Goal: Task Accomplishment & Management: Use online tool/utility

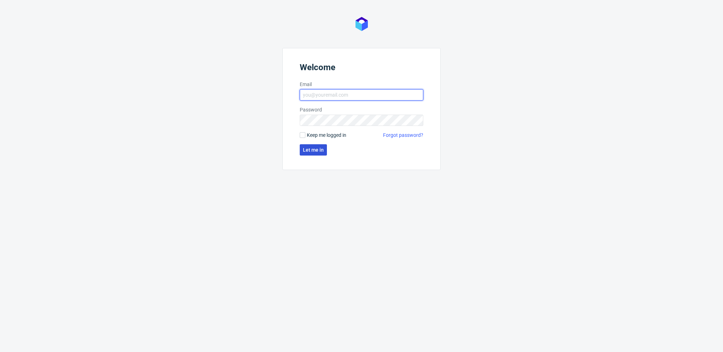
type input "[PERSON_NAME][EMAIL_ADDRESS][PERSON_NAME][DOMAIN_NAME]"
click at [322, 148] on span "Let me in" at bounding box center [313, 150] width 21 height 5
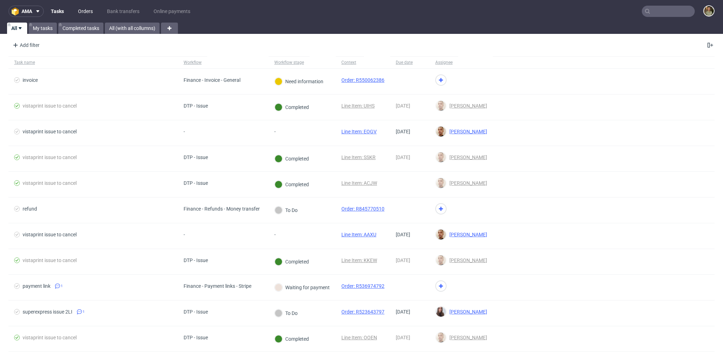
click at [84, 8] on link "Orders" at bounding box center [85, 11] width 23 height 11
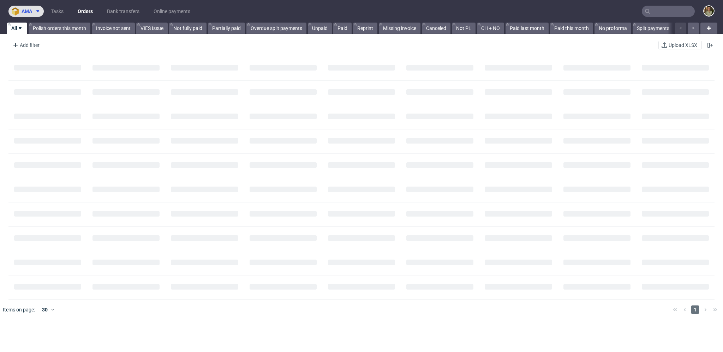
click at [34, 13] on span at bounding box center [36, 11] width 8 height 6
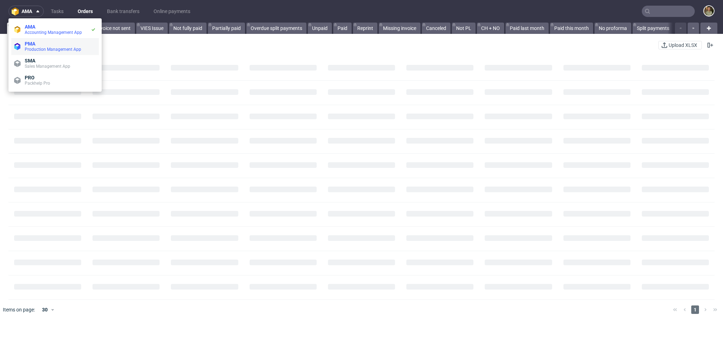
click at [45, 50] on span "Production Management App" at bounding box center [53, 49] width 56 height 5
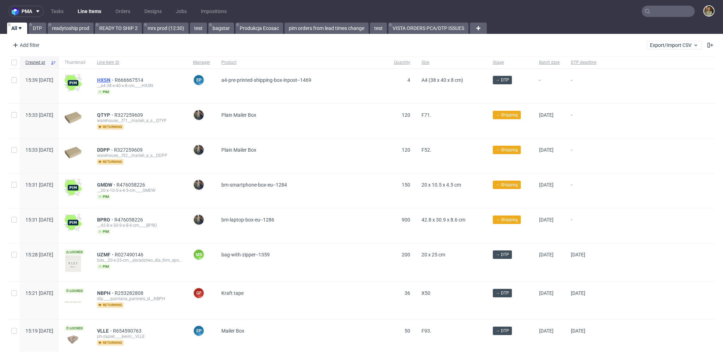
click at [115, 79] on span "HXSN" at bounding box center [106, 80] width 18 height 6
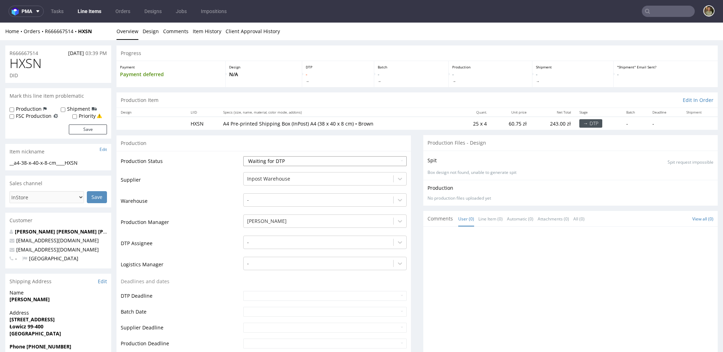
click at [309, 162] on select "Waiting for Artwork Waiting for Diecut Waiting for Mockup Waiting for DTP Waiti…" at bounding box center [324, 161] width 163 height 10
click at [211, 32] on link "Item History" at bounding box center [207, 31] width 29 height 17
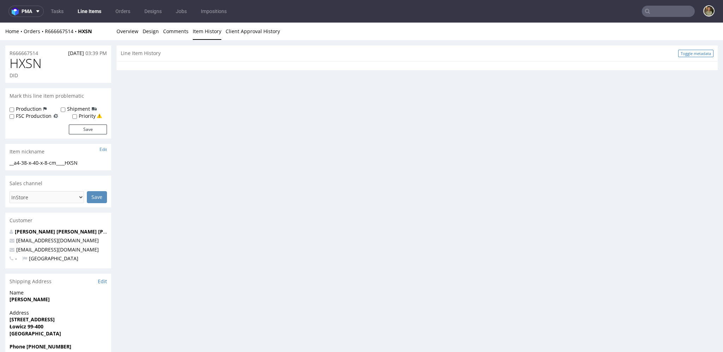
click at [688, 54] on link "Toggle metadata" at bounding box center [695, 53] width 35 height 7
click at [129, 35] on link "Overview" at bounding box center [127, 31] width 22 height 17
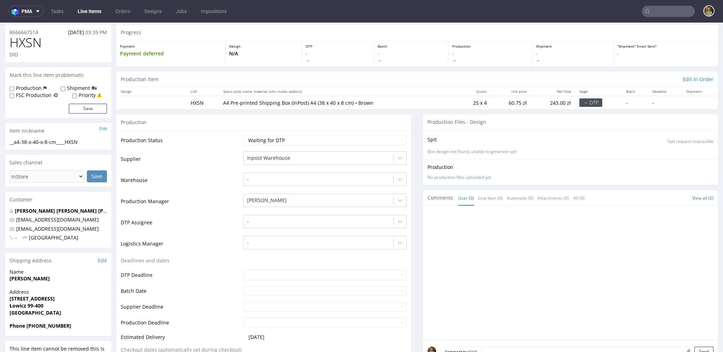
scroll to position [62, 0]
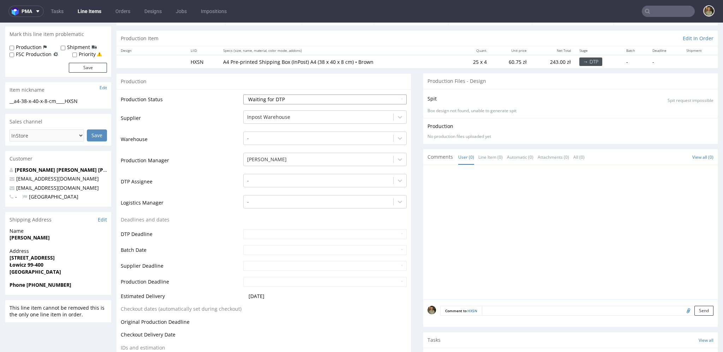
click at [327, 96] on select "Waiting for Artwork Waiting for Diecut Waiting for Mockup Waiting for DTP Waiti…" at bounding box center [324, 100] width 163 height 10
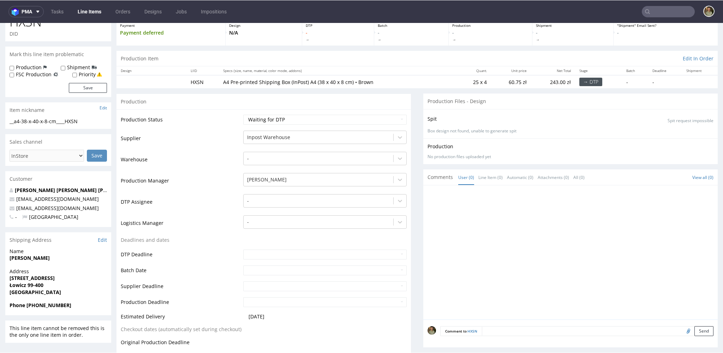
scroll to position [0, 0]
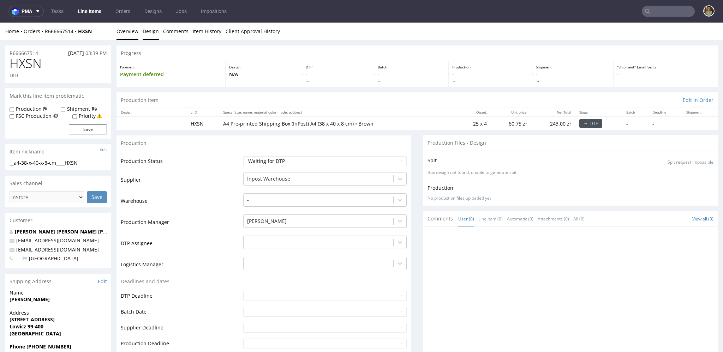
click at [143, 29] on link "Design" at bounding box center [151, 31] width 16 height 17
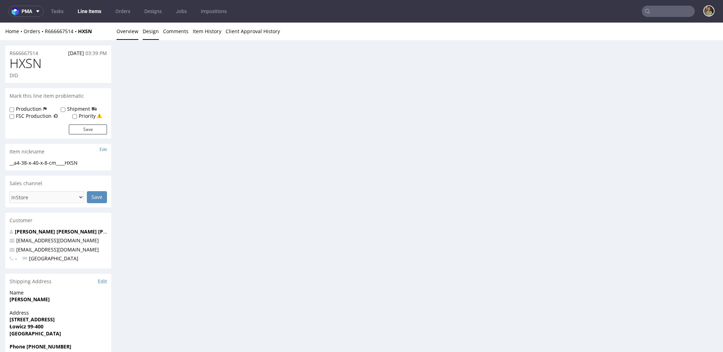
click at [127, 33] on link "Overview" at bounding box center [127, 31] width 22 height 17
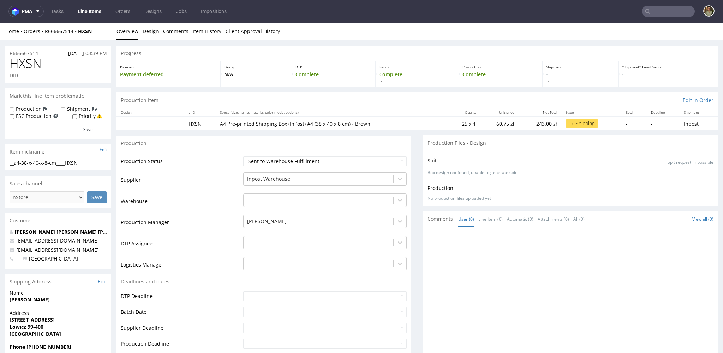
click at [90, 9] on link "Line Items" at bounding box center [89, 11] width 32 height 11
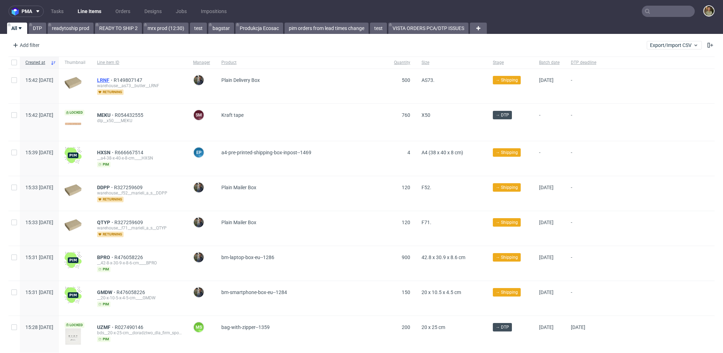
click at [114, 79] on span "LRNF" at bounding box center [105, 80] width 17 height 6
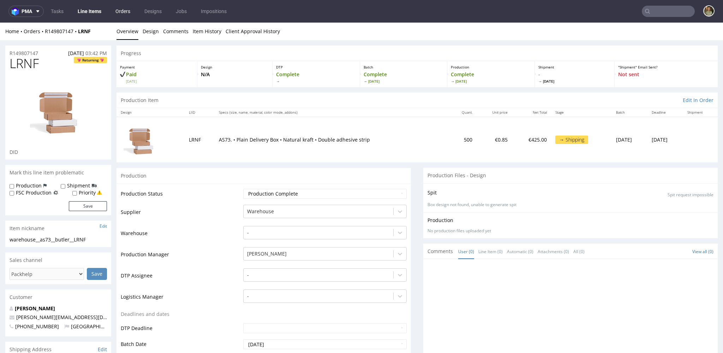
click at [115, 11] on link "Orders" at bounding box center [122, 11] width 23 height 11
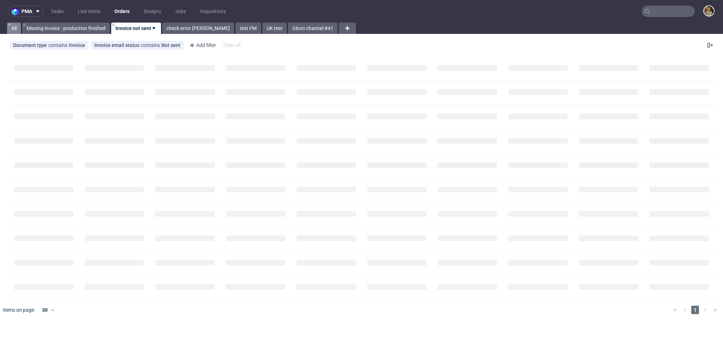
click at [14, 29] on link "All" at bounding box center [14, 28] width 14 height 11
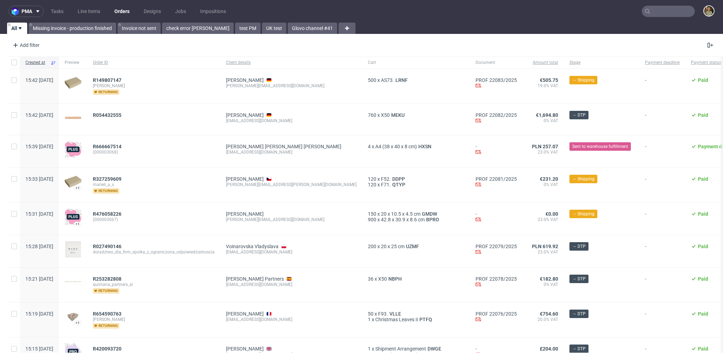
click at [442, 19] on nav "pma Tasks Line Items Orders Designs Jobs Impositions" at bounding box center [361, 11] width 723 height 23
click at [121, 214] on span "R476058226" at bounding box center [107, 214] width 29 height 6
drag, startPoint x: 137, startPoint y: 144, endPoint x: 197, endPoint y: 140, distance: 60.1
click at [121, 144] on span "R666667514" at bounding box center [107, 147] width 29 height 6
click at [375, 19] on nav "pma Tasks Line Items Orders Designs Jobs Impositions" at bounding box center [361, 11] width 723 height 23
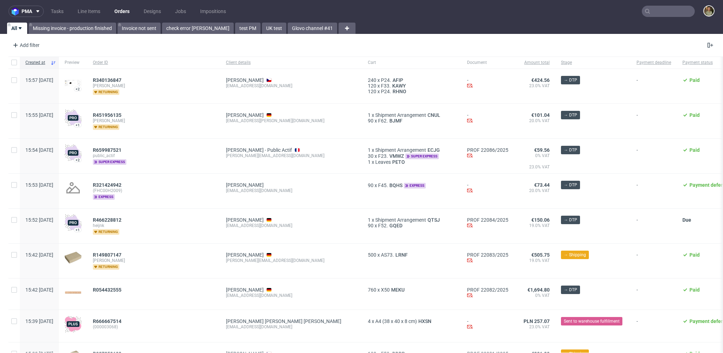
scroll to position [9, 0]
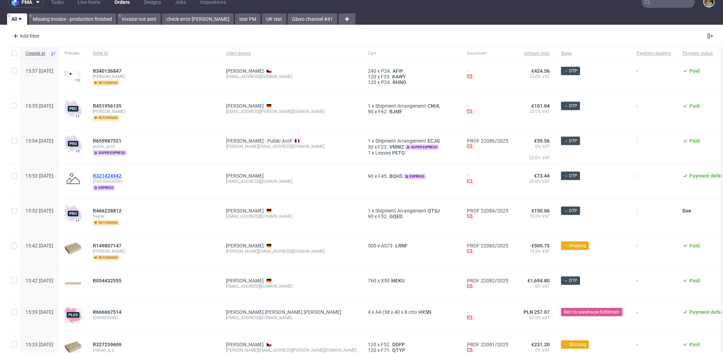
click at [121, 173] on span "R321424942" at bounding box center [107, 176] width 29 height 6
click at [417, 10] on nav "pma Tasks Line Items Orders Designs Jobs Impositions" at bounding box center [361, 2] width 723 height 23
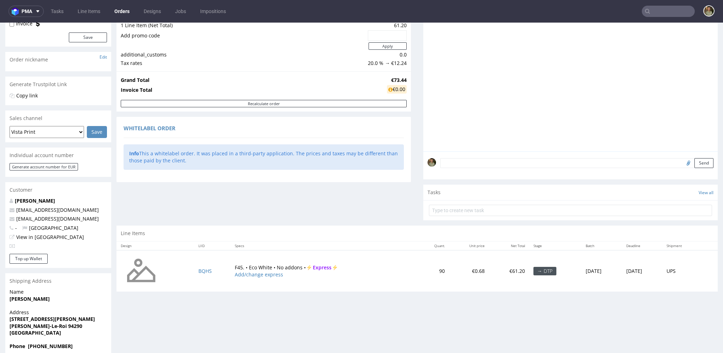
scroll to position [8, 0]
